Goal: Transaction & Acquisition: Purchase product/service

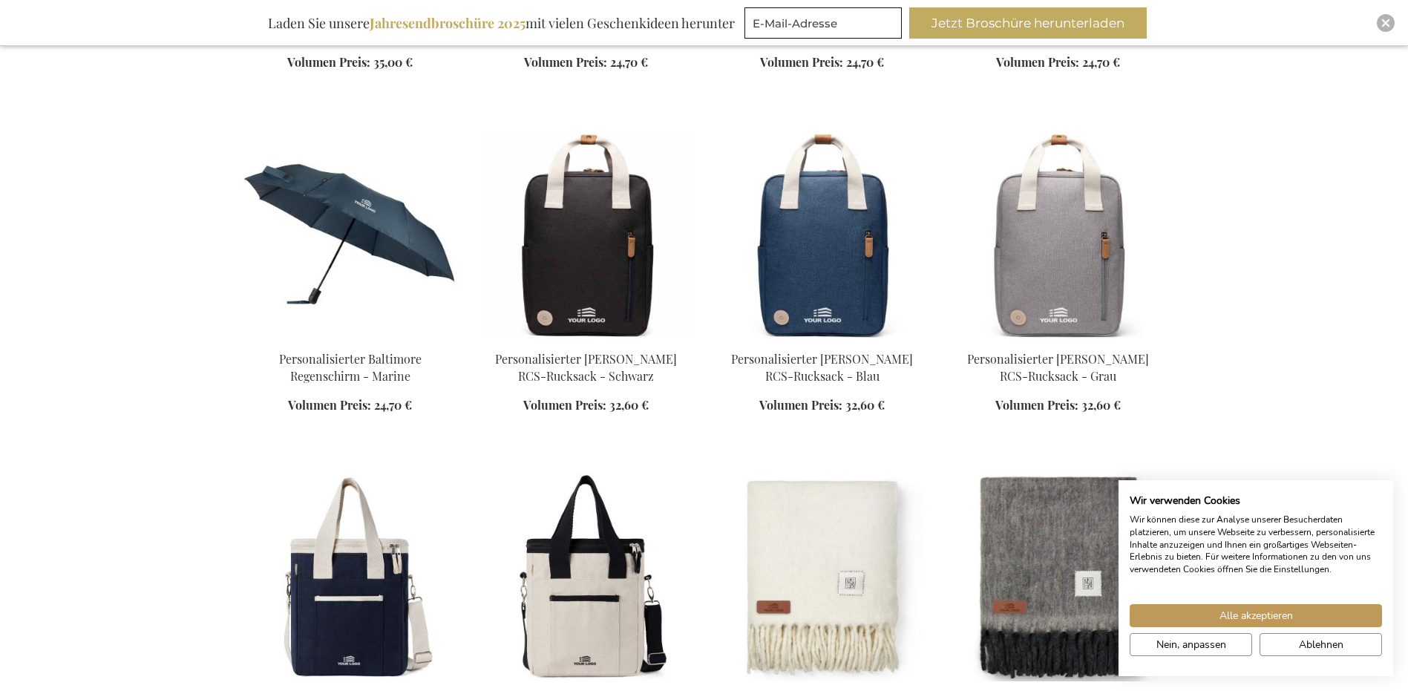
scroll to position [1113, 0]
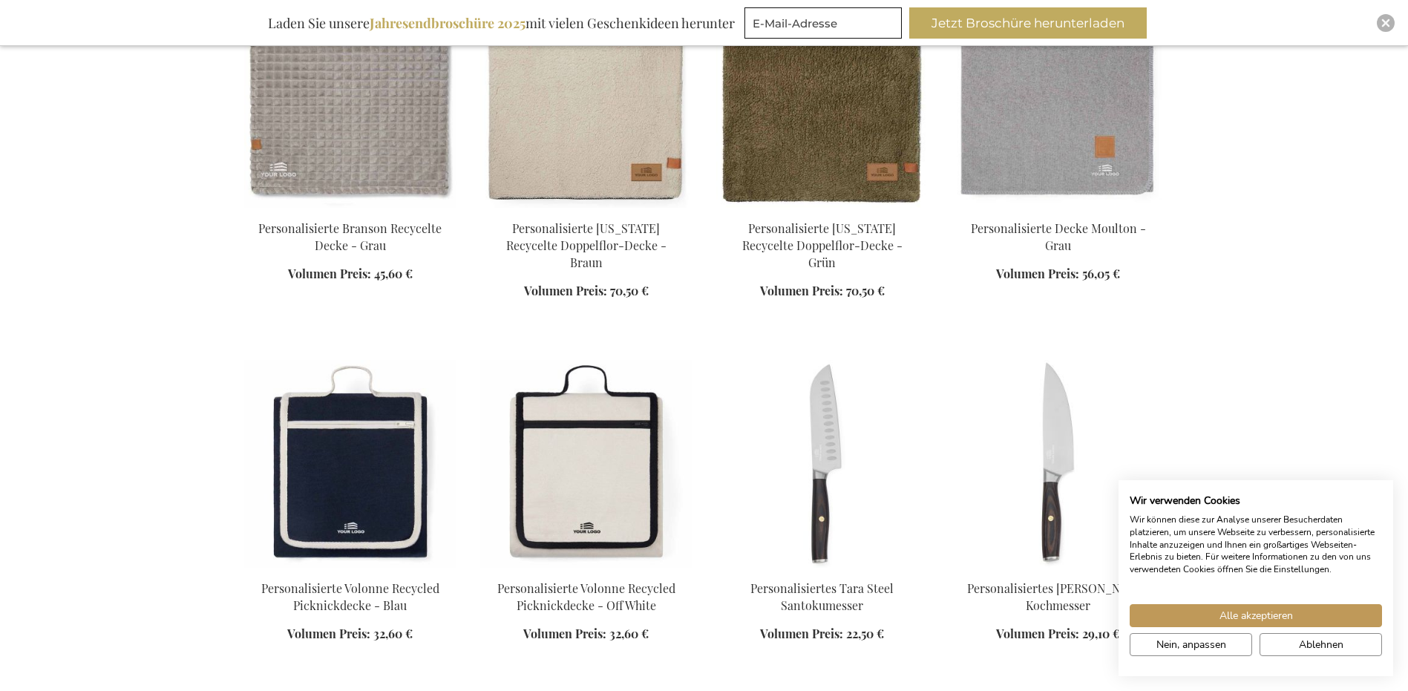
scroll to position [2004, 0]
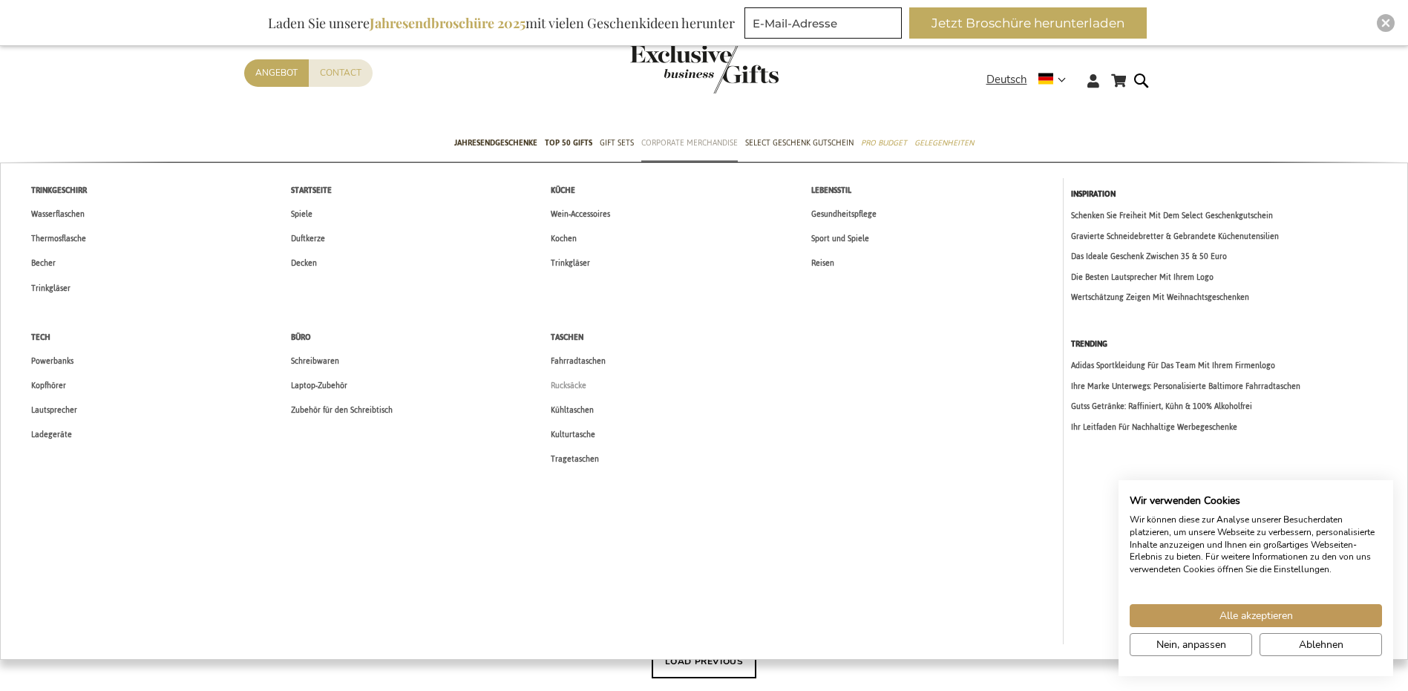
click at [578, 387] on span "Rucksäcke" at bounding box center [569, 386] width 36 height 16
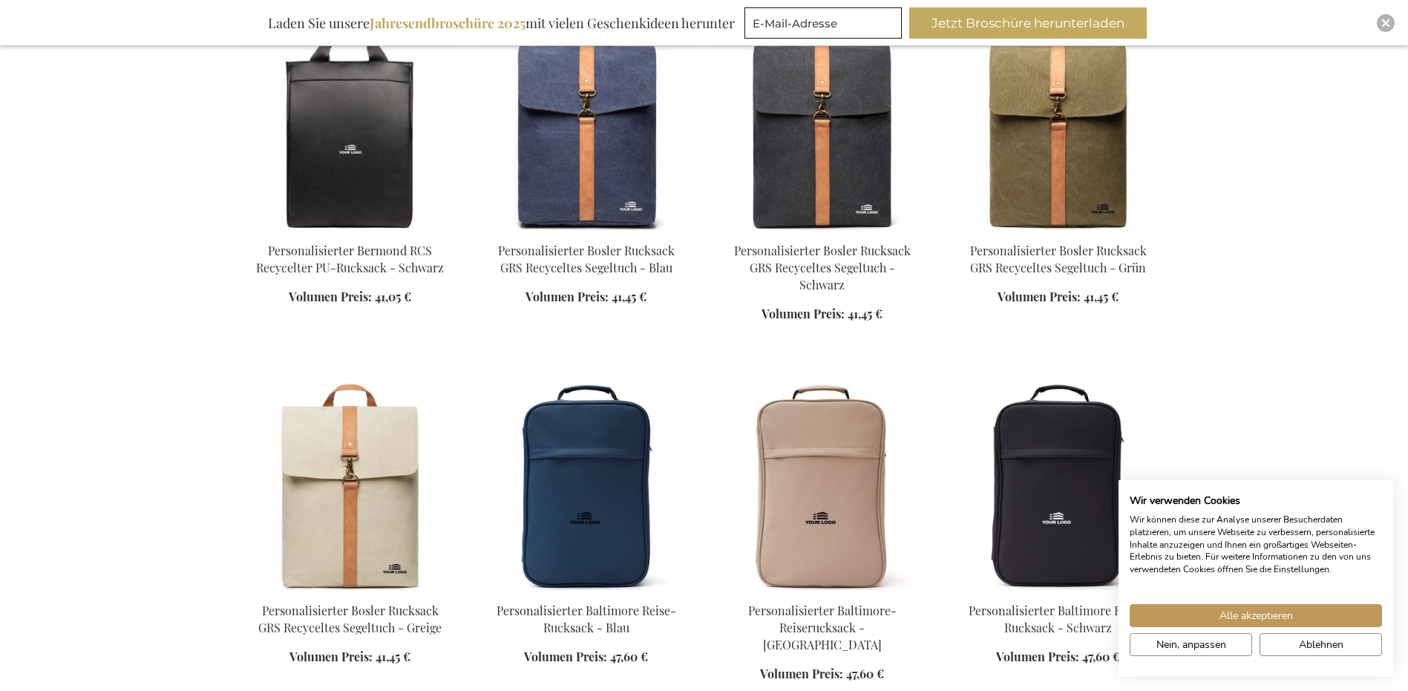
scroll to position [1262, 0]
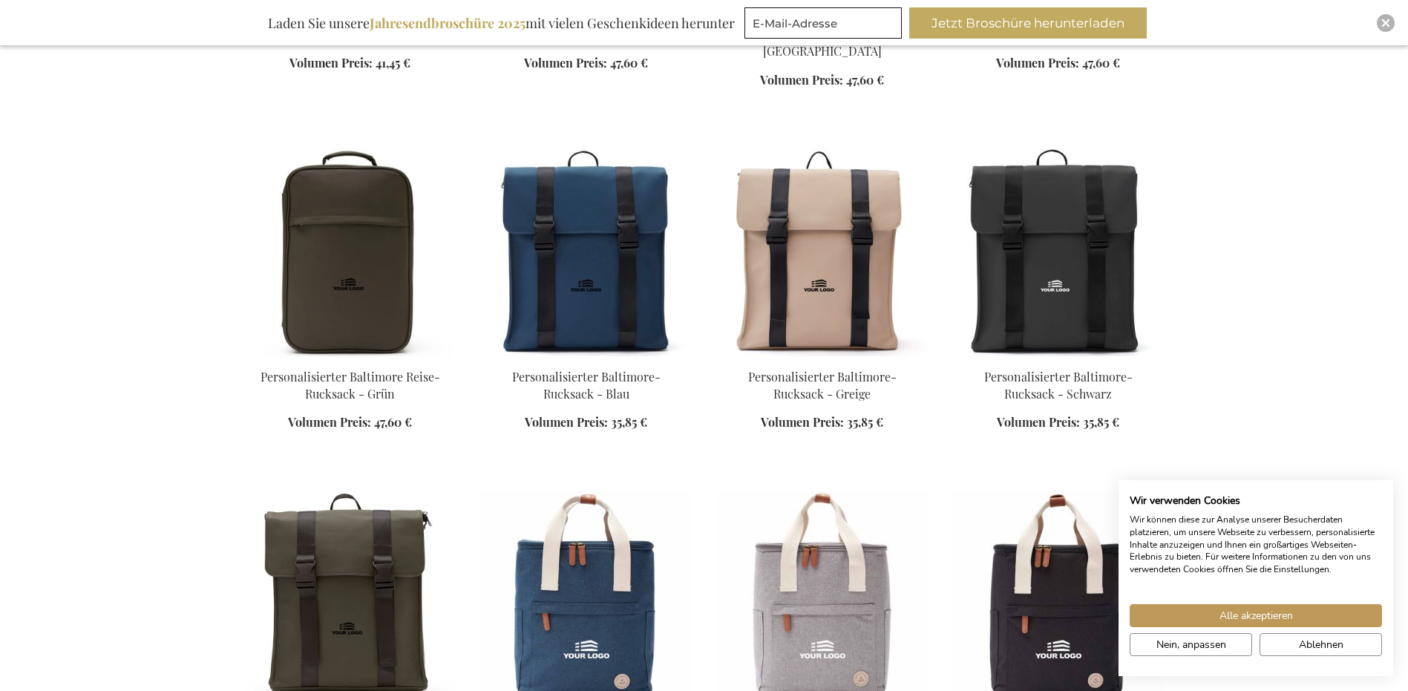
scroll to position [1855, 0]
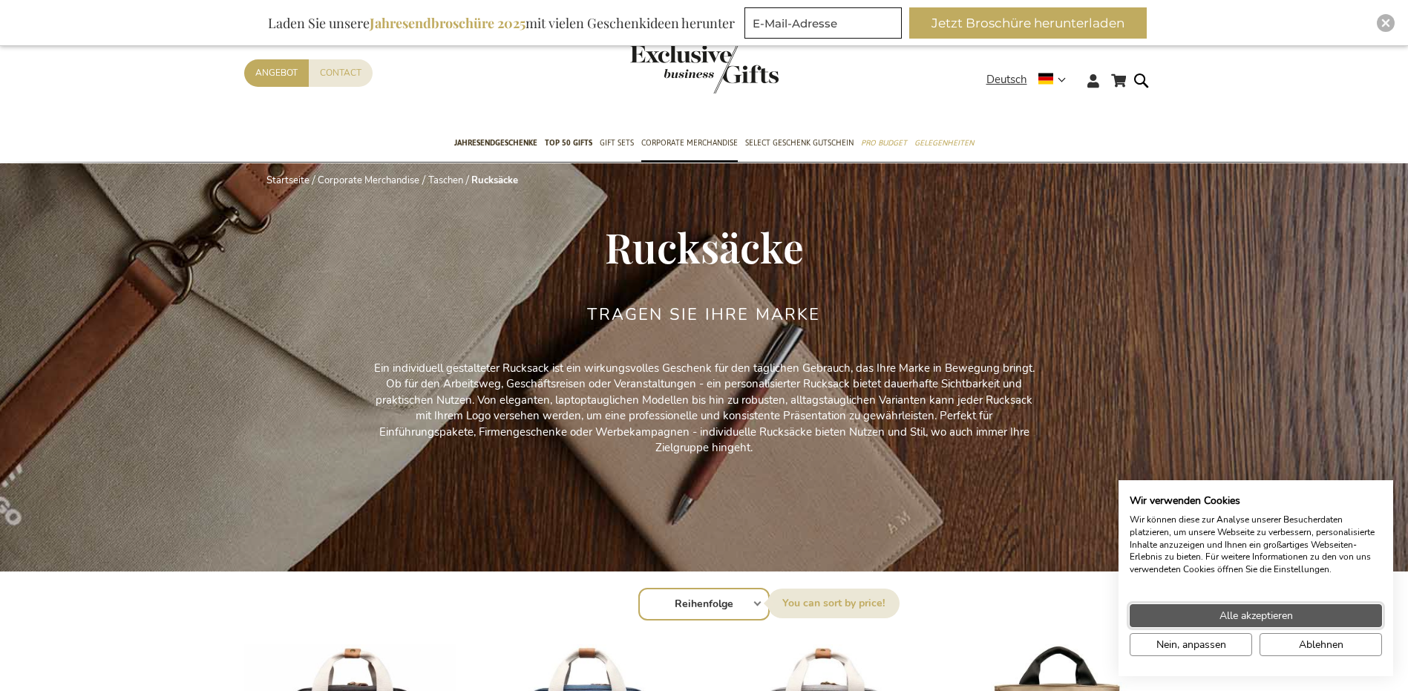
click at [1219, 606] on button "Alle akzeptieren" at bounding box center [1256, 615] width 252 height 23
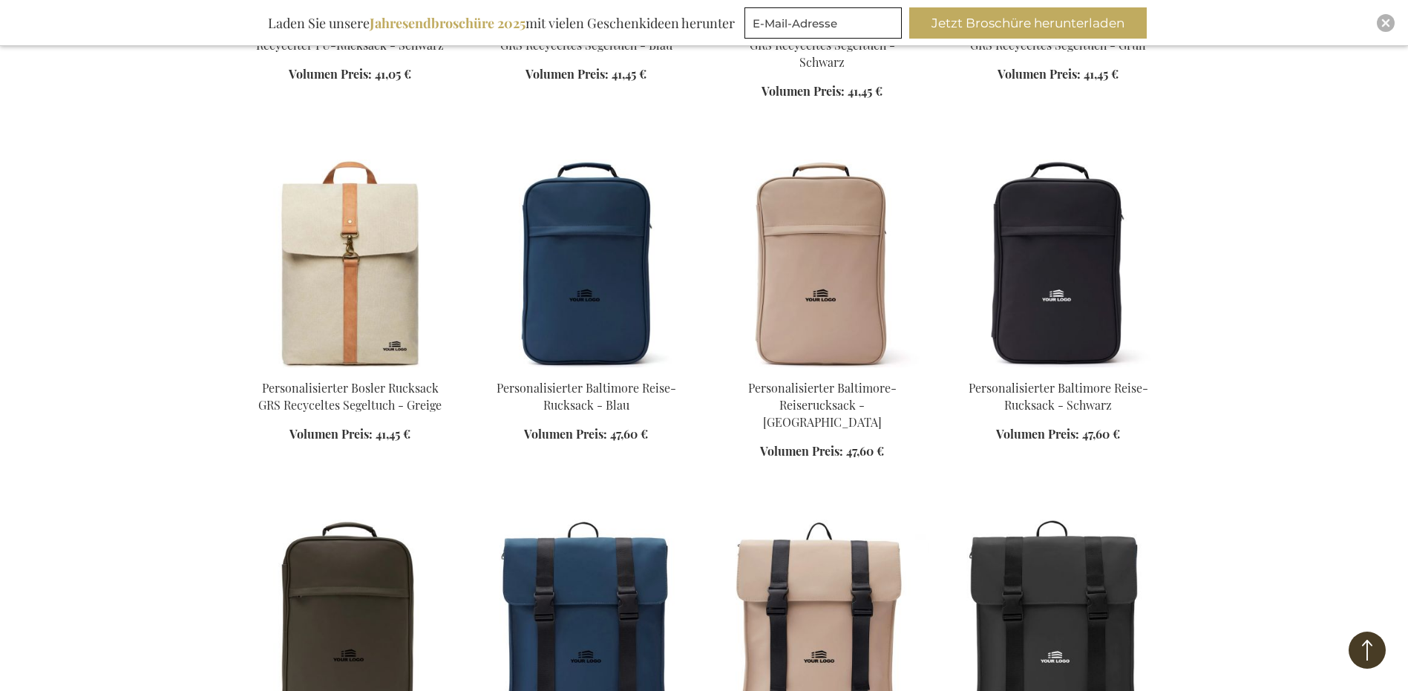
scroll to position [1633, 0]
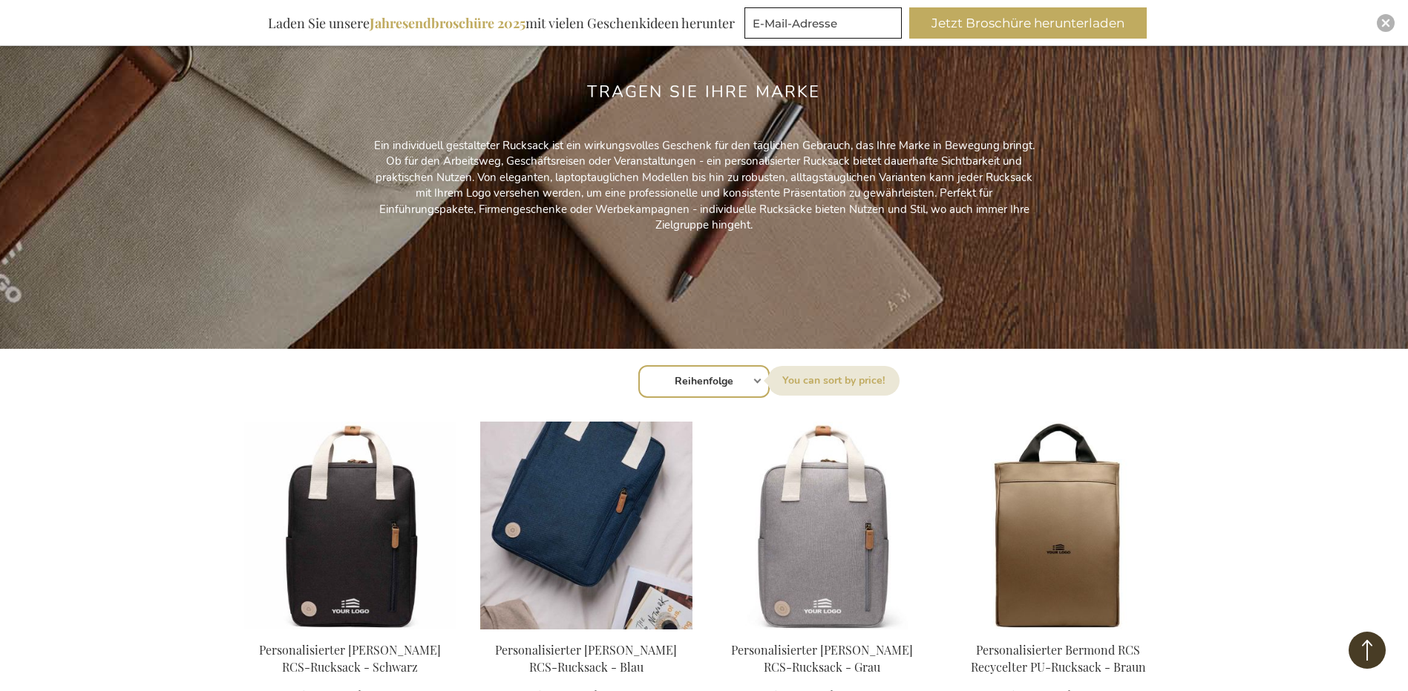
scroll to position [371, 0]
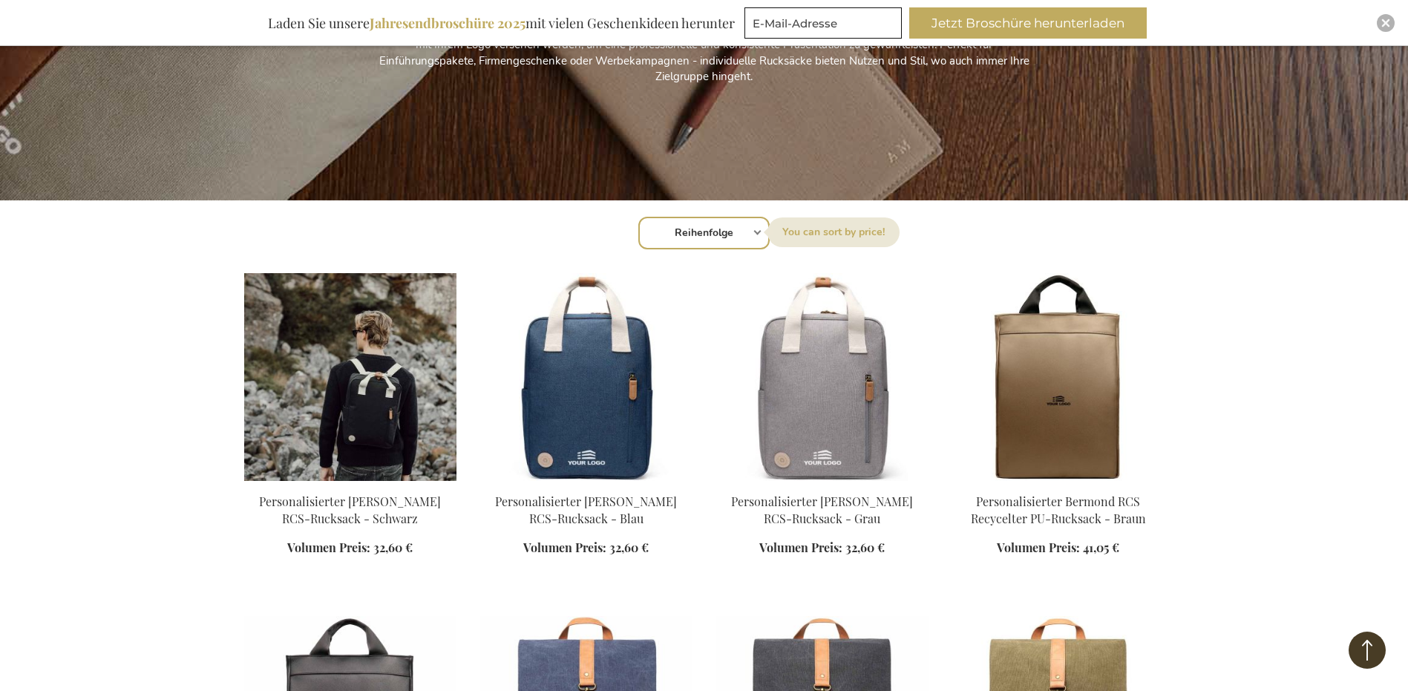
click at [369, 443] on img at bounding box center [350, 377] width 212 height 208
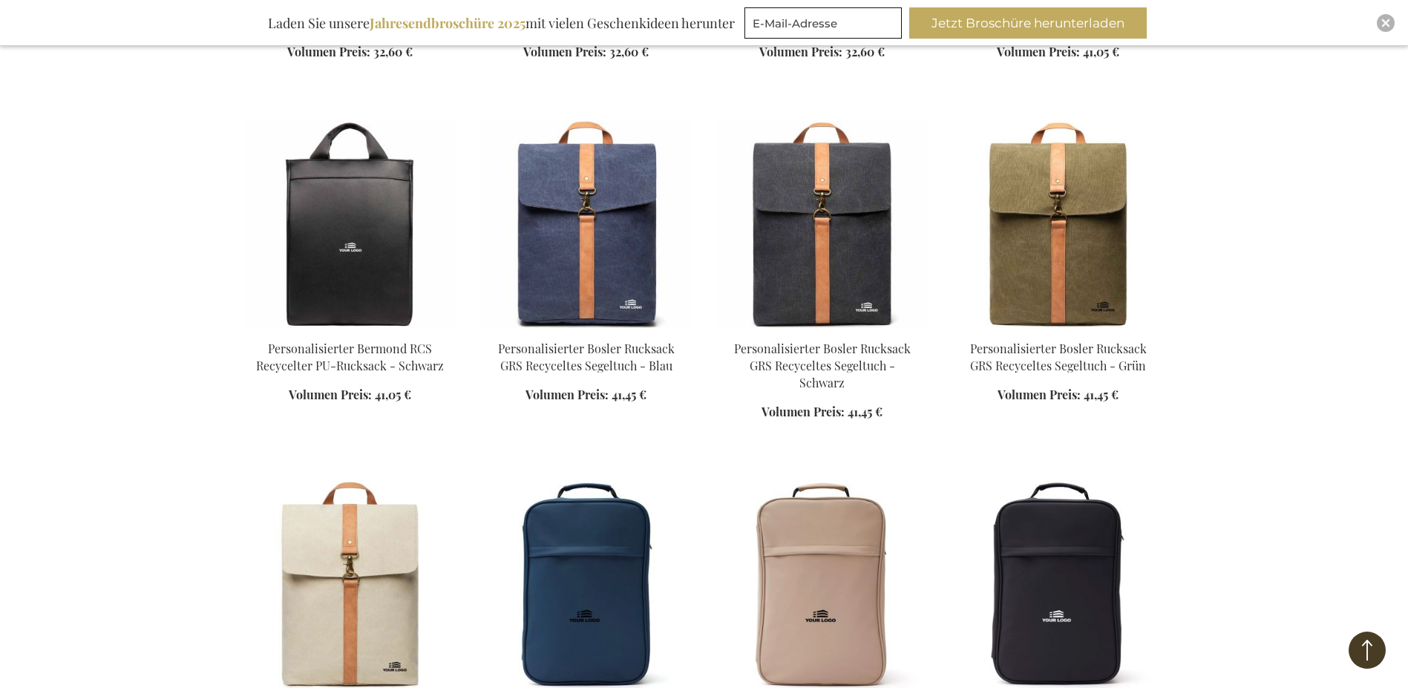
scroll to position [1238, 0]
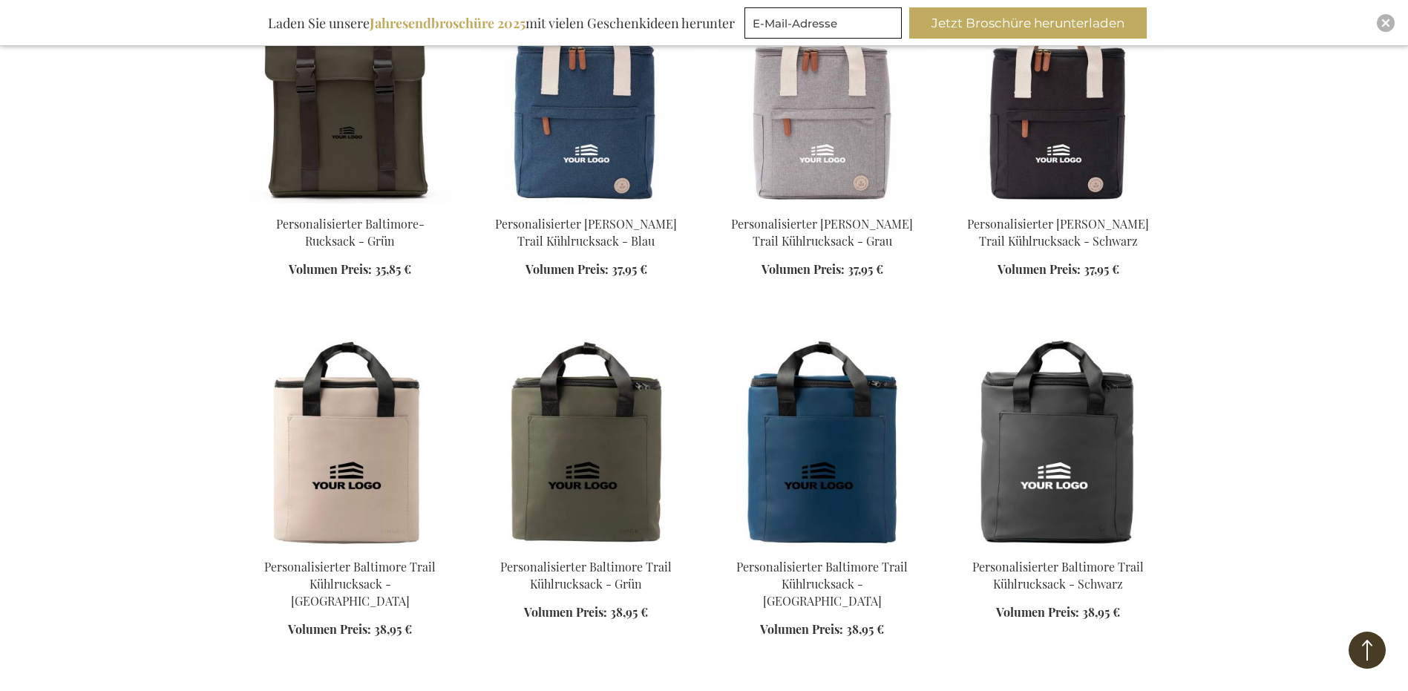
scroll to position [2277, 0]
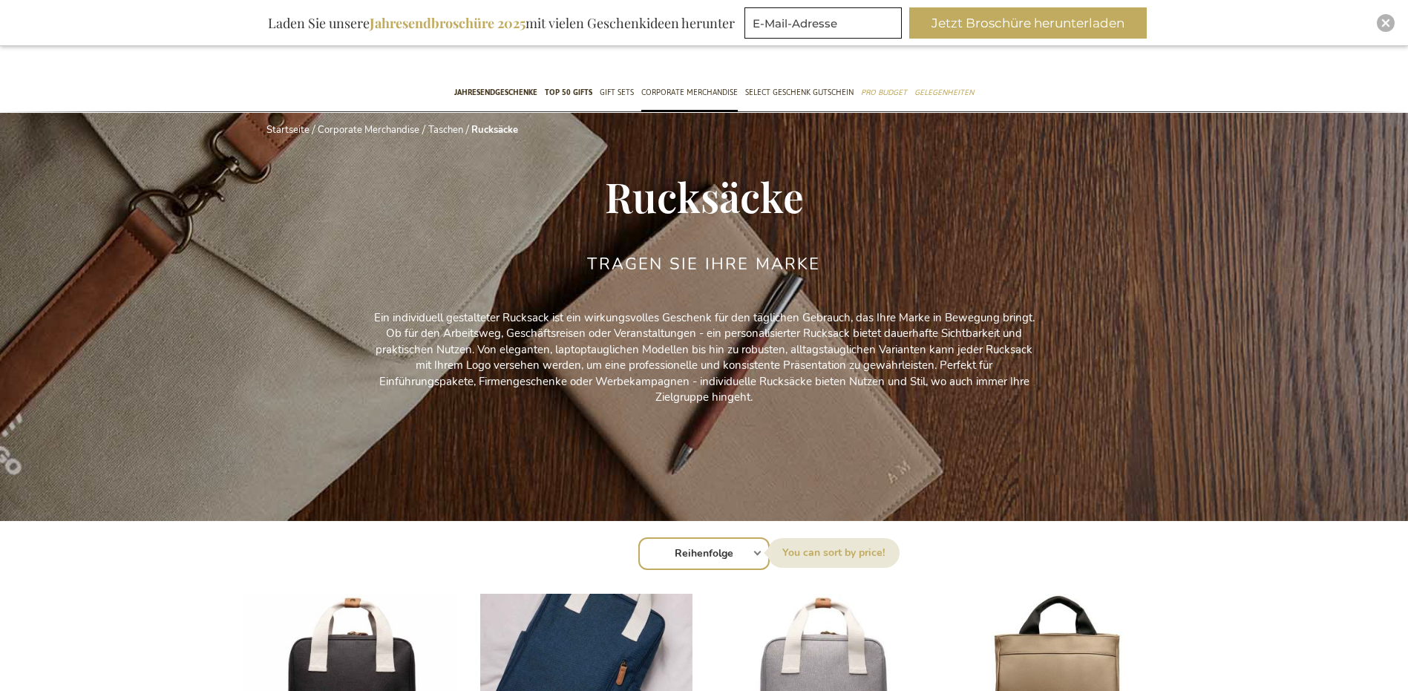
scroll to position [273, 0]
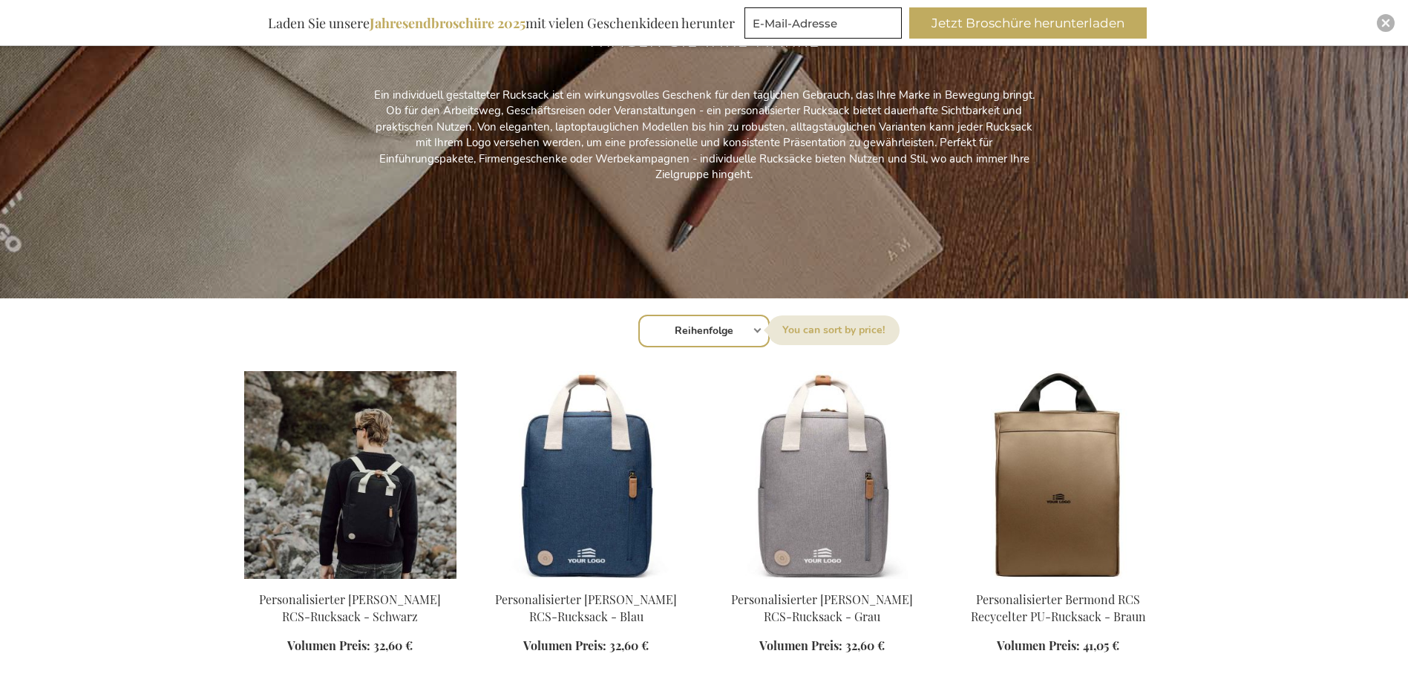
click at [358, 571] on img at bounding box center [350, 475] width 212 height 208
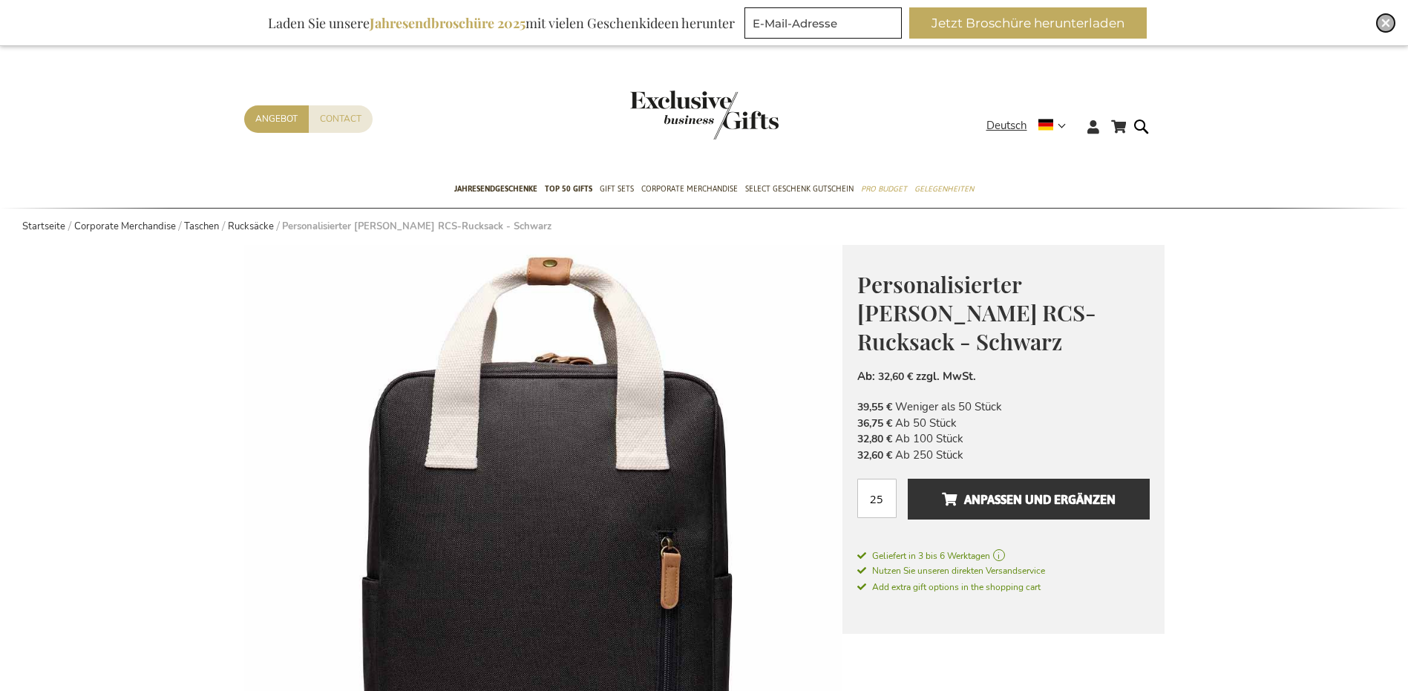
click at [1391, 26] on div "Close" at bounding box center [1386, 23] width 18 height 18
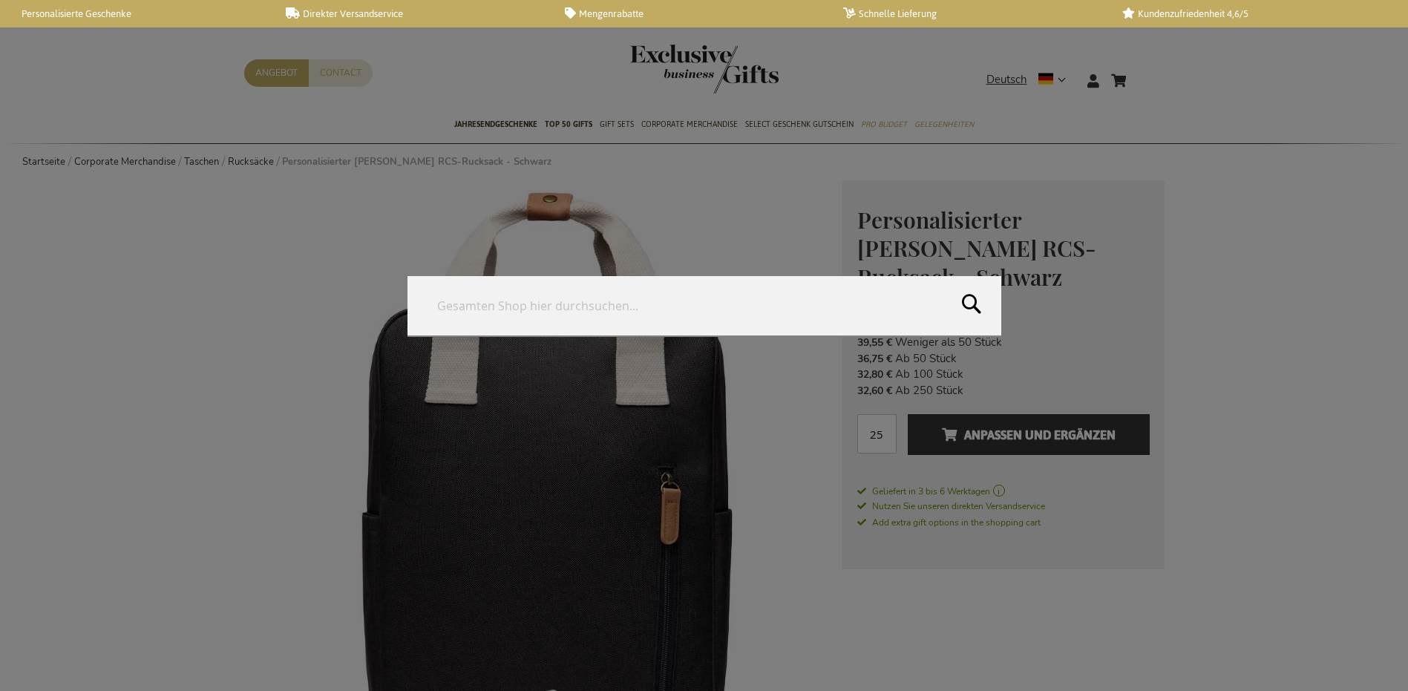
click at [1143, 71] on form "Search Search" at bounding box center [1145, 71] width 15 height 0
type input "Kulturbeutel"
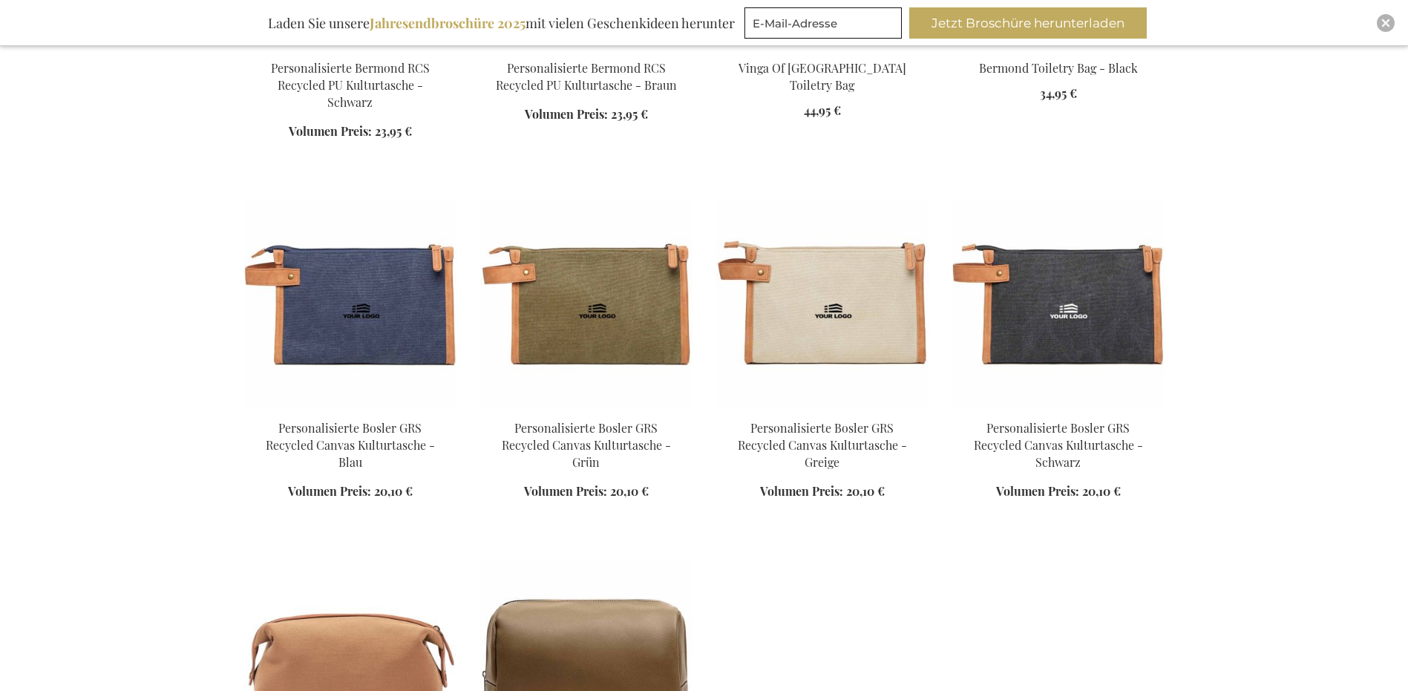
scroll to position [891, 0]
